Goal: Task Accomplishment & Management: Manage account settings

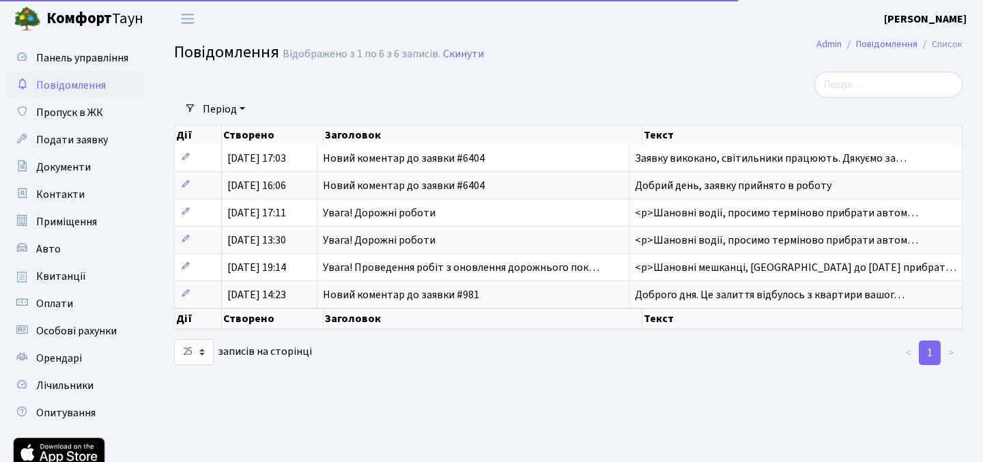
select select "25"
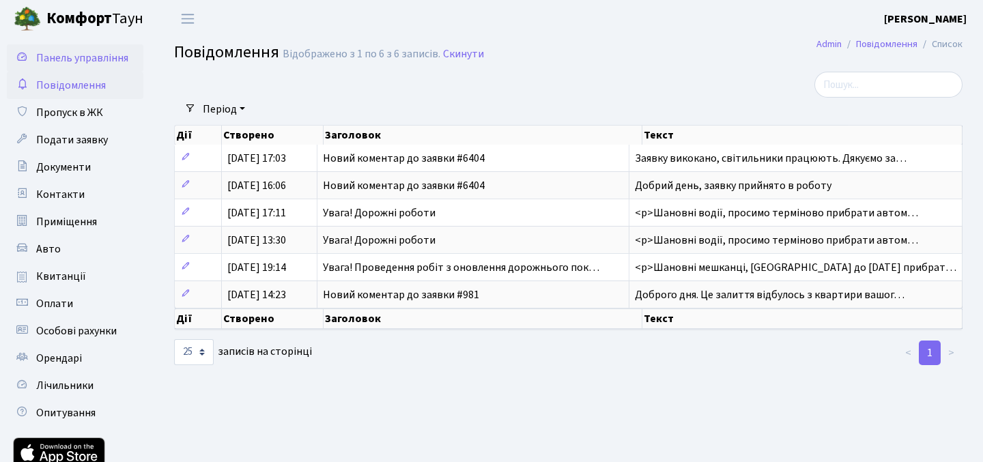
click at [111, 57] on span "Панель управління" at bounding box center [82, 58] width 92 height 15
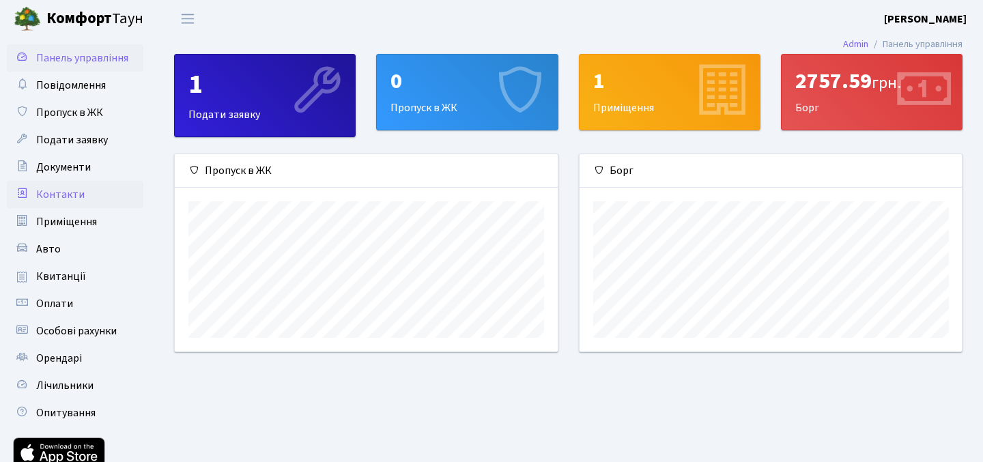
scroll to position [197, 382]
click at [87, 144] on span "Подати заявку" at bounding box center [72, 139] width 72 height 15
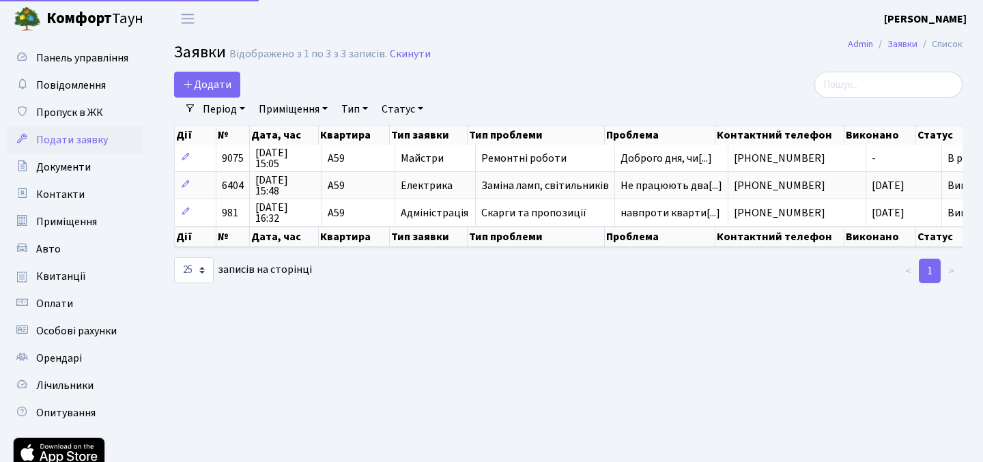
select select "25"
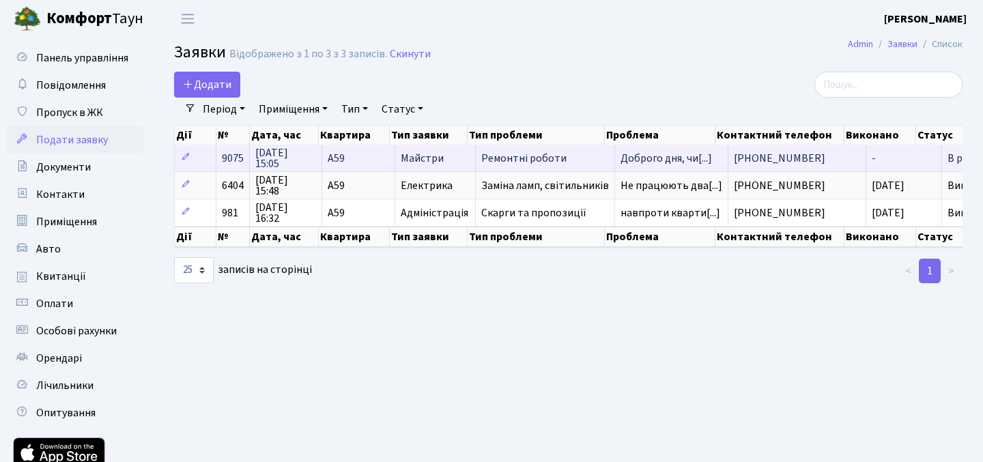
click at [582, 154] on span "Ремонтні роботи" at bounding box center [545, 158] width 128 height 11
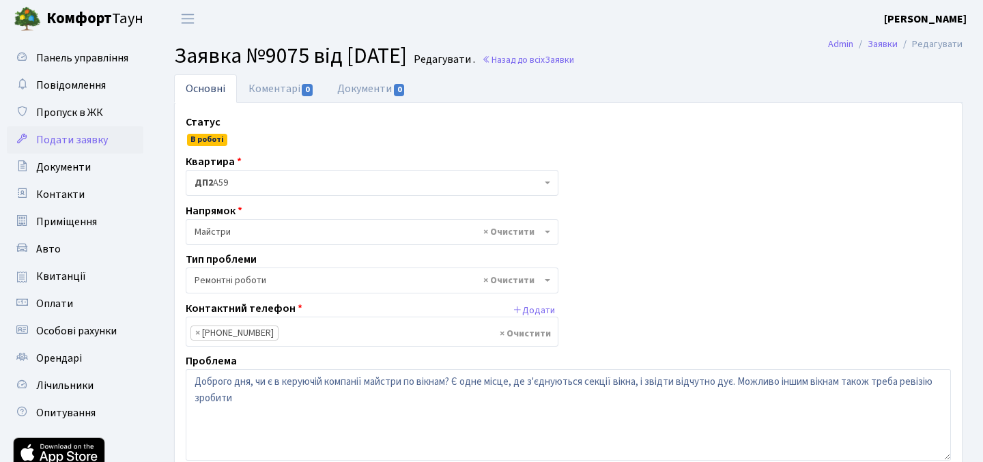
select select "62"
click at [284, 92] on link "Коментарі 0" at bounding box center [281, 88] width 89 height 28
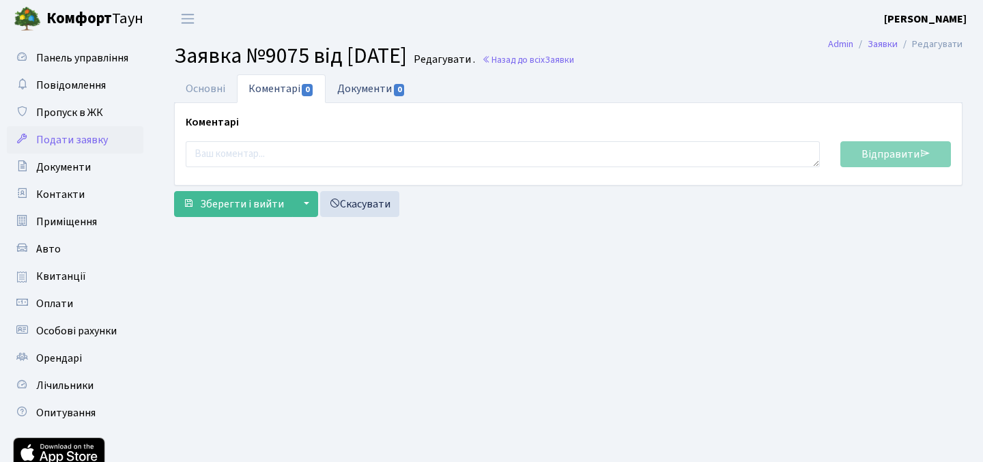
click at [386, 100] on link "Документи 0" at bounding box center [371, 88] width 91 height 28
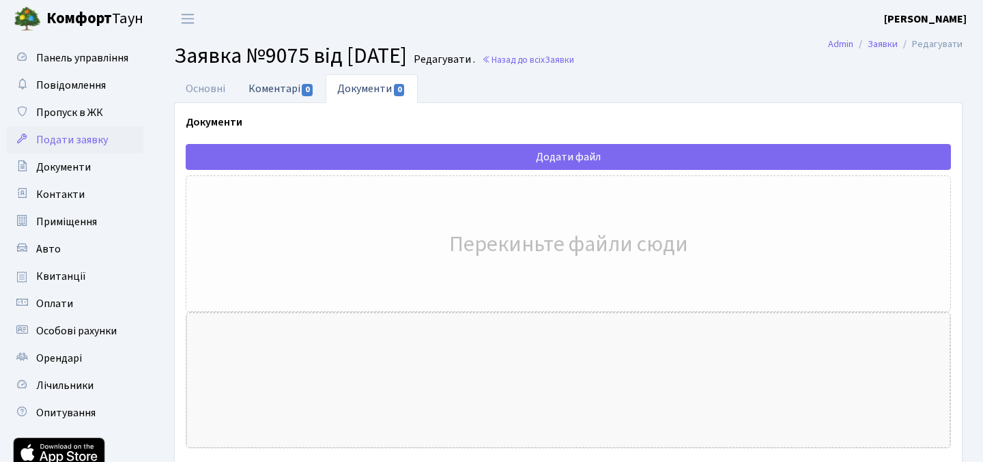
click at [283, 90] on link "Коментарі 0" at bounding box center [281, 88] width 89 height 28
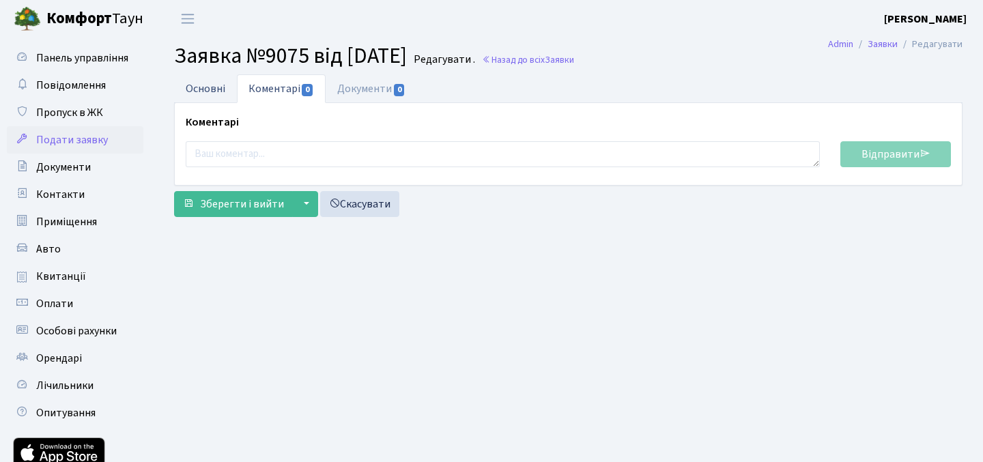
click at [214, 85] on link "Основні" at bounding box center [205, 88] width 63 height 28
